Goal: Information Seeking & Learning: Find specific fact

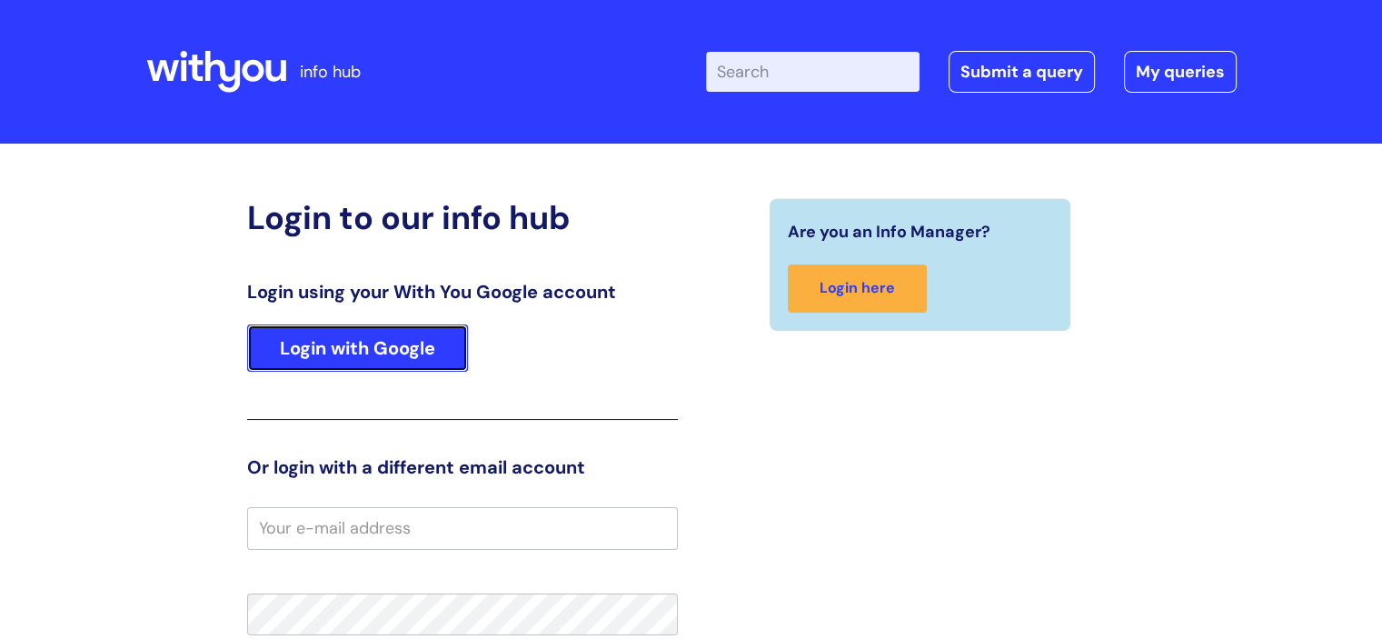
click at [384, 340] on link "Login with Google" at bounding box center [357, 347] width 221 height 47
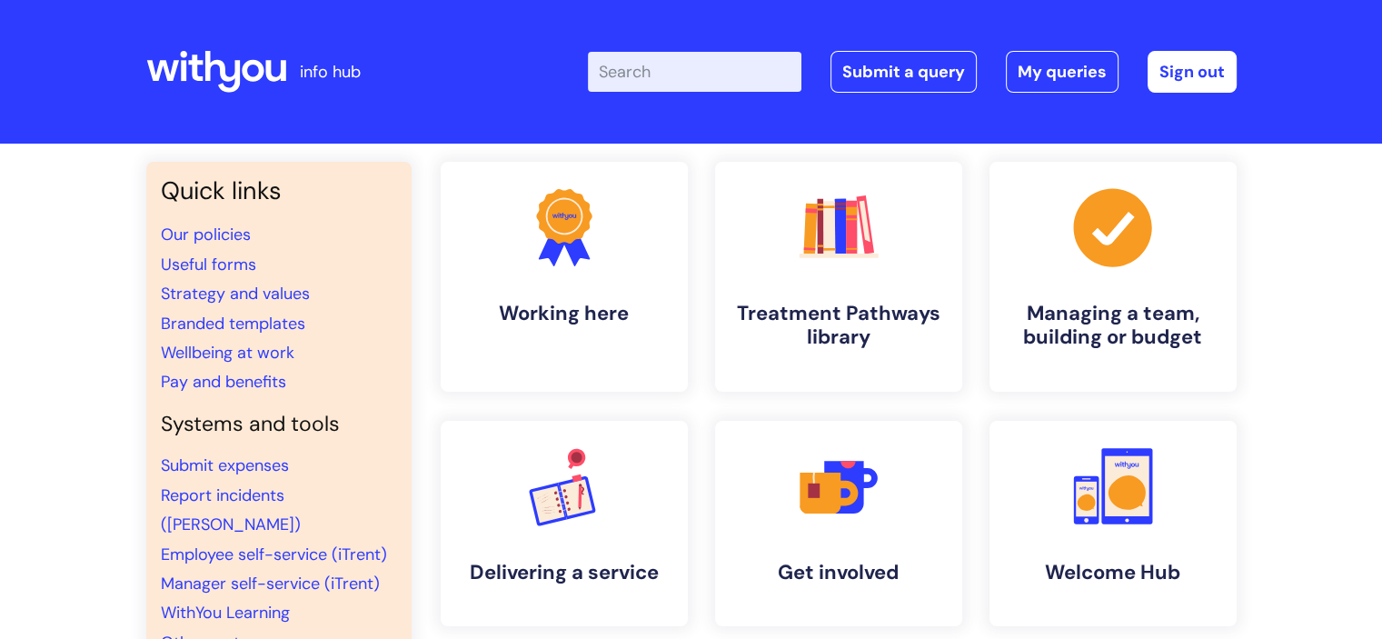
click at [667, 79] on input "Enter your search term here..." at bounding box center [695, 72] width 214 height 40
type input "refer a friend"
click button "Search" at bounding box center [0, 0] width 0 height 0
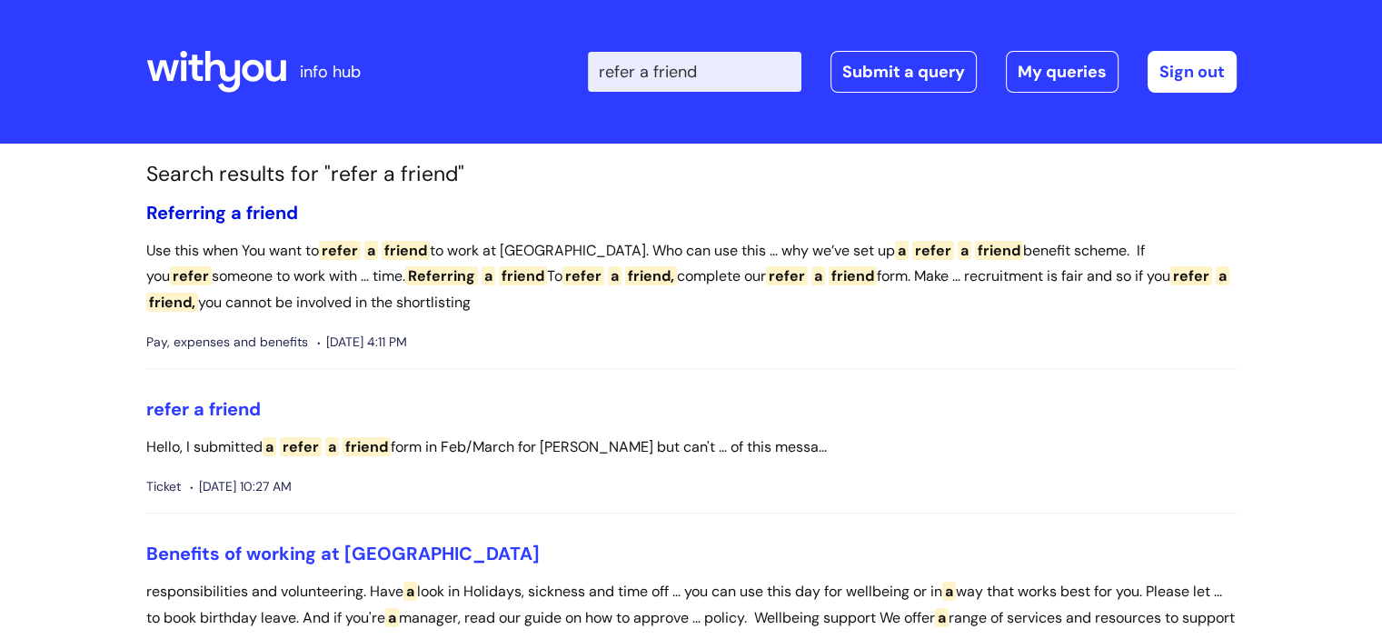
click at [260, 217] on span "friend" at bounding box center [272, 213] width 52 height 24
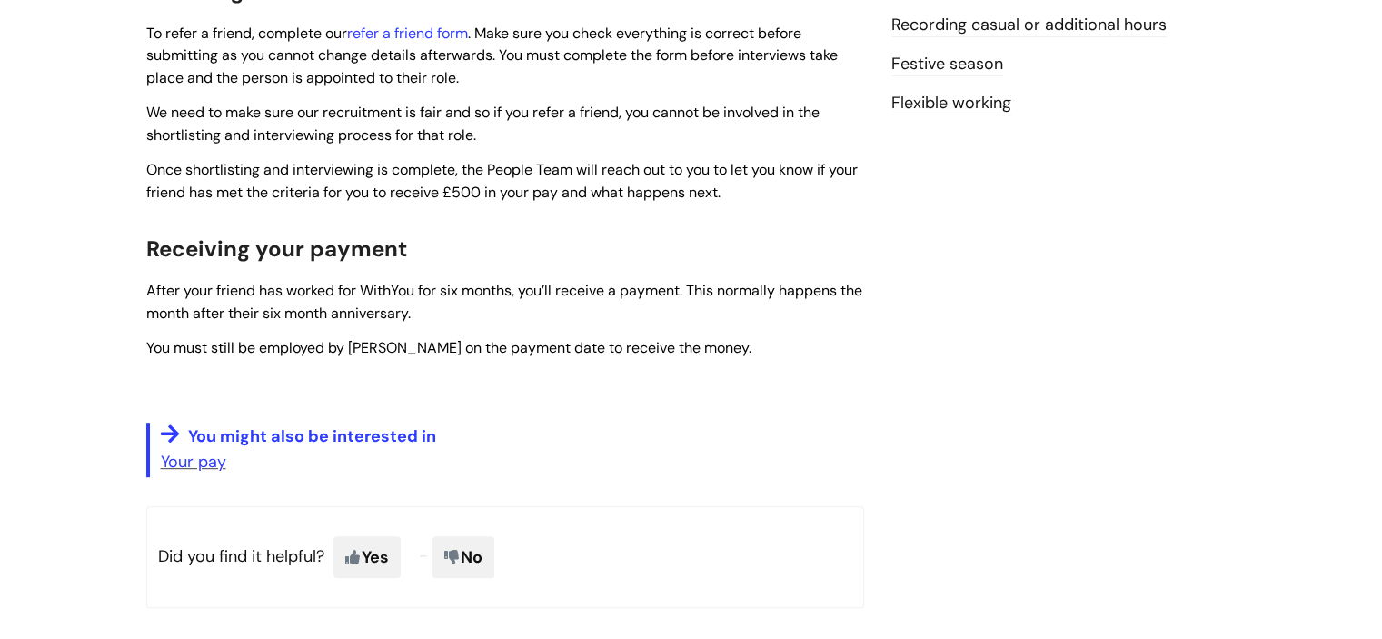
scroll to position [763, 0]
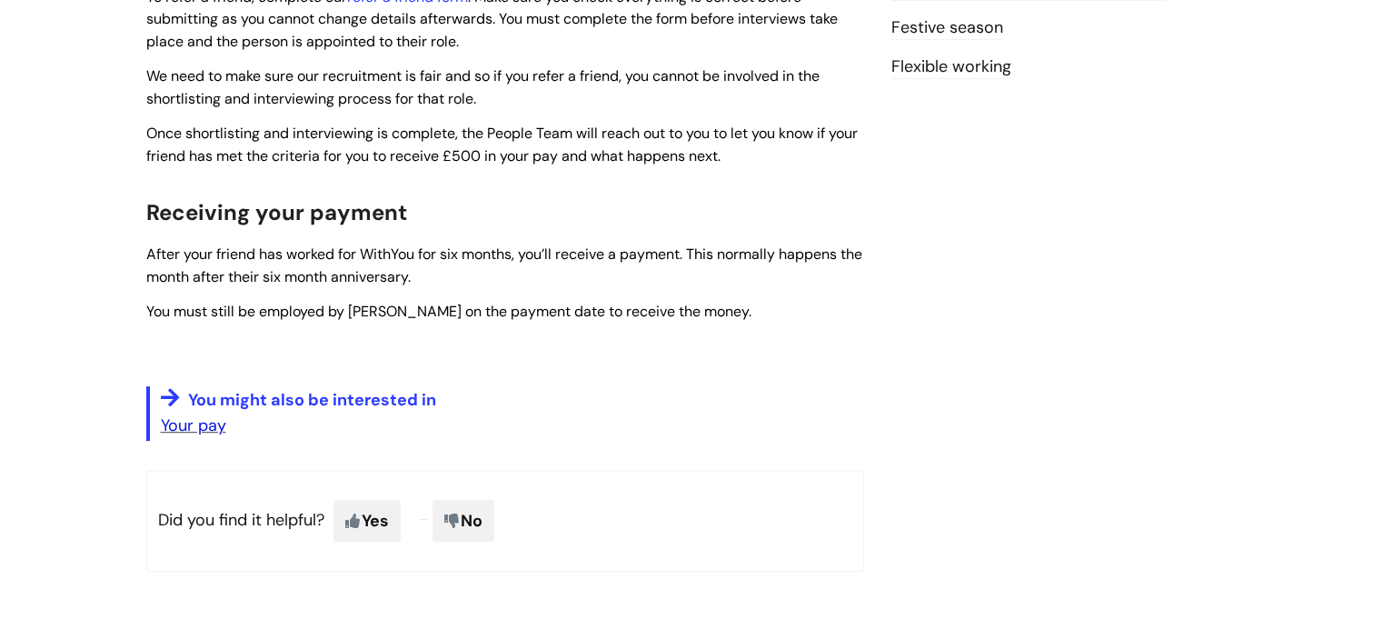
click at [203, 427] on link "Your pay" at bounding box center [193, 425] width 65 height 22
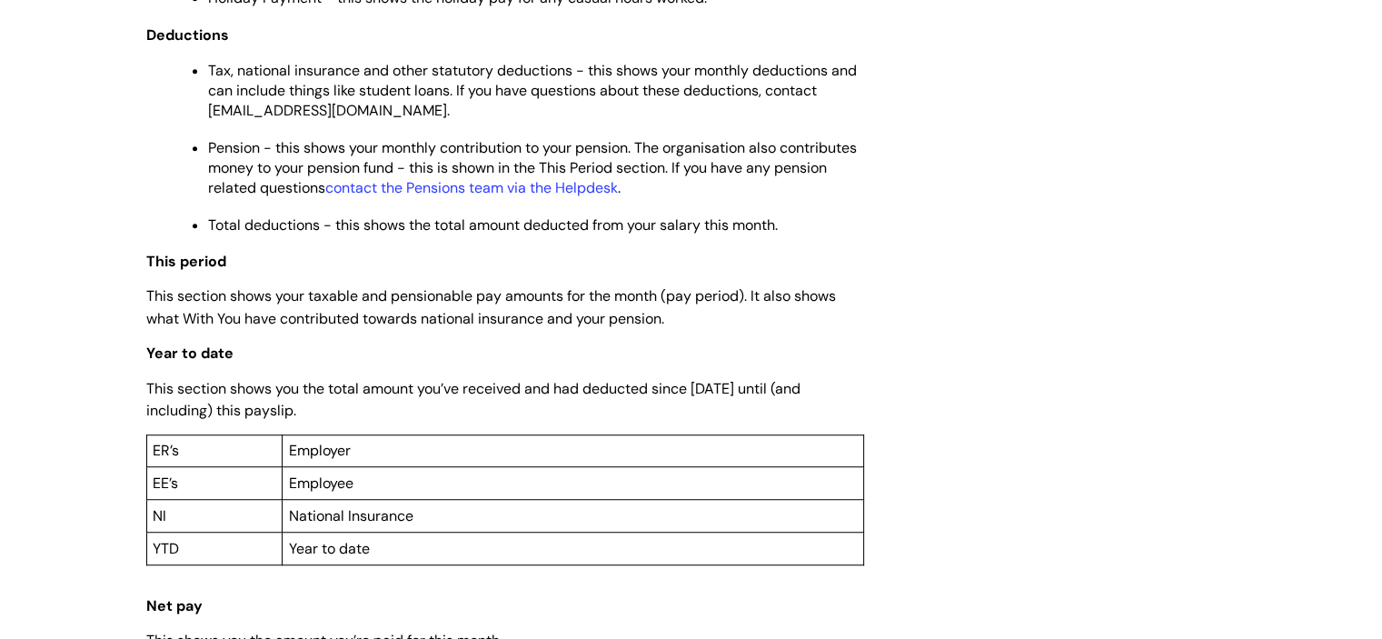
scroll to position [1200, 0]
